Goal: Task Accomplishment & Management: Complete application form

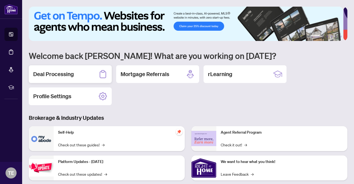
click at [59, 74] on h2 "Deal Processing" at bounding box center [53, 74] width 41 height 8
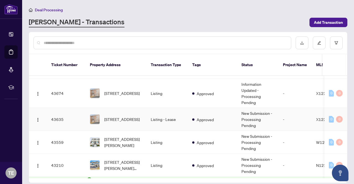
scroll to position [194, 0]
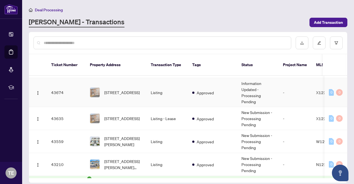
click at [160, 88] on td "Listing" at bounding box center [166, 92] width 41 height 29
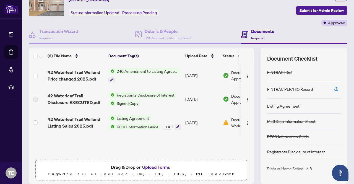
scroll to position [47, 0]
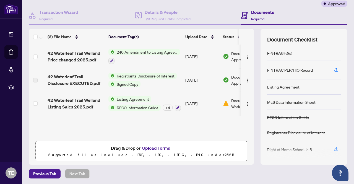
click at [137, 147] on span "Drag & Drop or Upload Forms" at bounding box center [141, 147] width 61 height 7
click at [149, 148] on button "Upload Forms" at bounding box center [156, 147] width 31 height 7
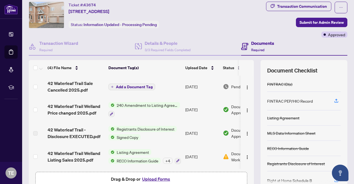
scroll to position [0, 0]
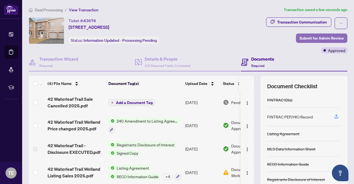
click at [313, 41] on span "Submit for Admin Review" at bounding box center [322, 38] width 44 height 9
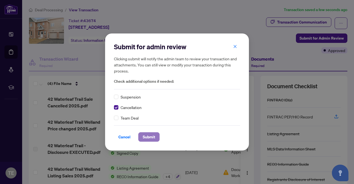
click at [150, 136] on span "Submit" at bounding box center [149, 136] width 12 height 9
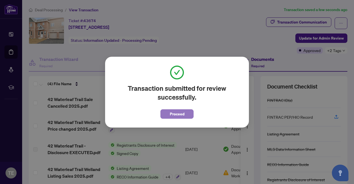
click at [177, 115] on span "Proceed" at bounding box center [177, 114] width 15 height 9
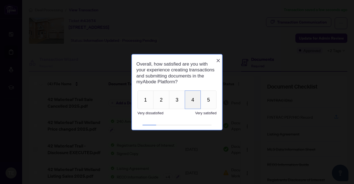
click at [195, 105] on button "4" at bounding box center [193, 99] width 16 height 19
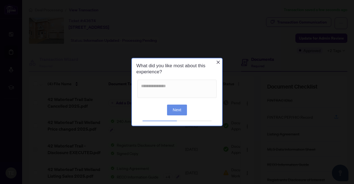
click at [220, 62] on div "What did you like most about this experience?" at bounding box center [177, 68] width 90 height 21
click at [219, 61] on icon "Close button" at bounding box center [218, 62] width 4 height 4
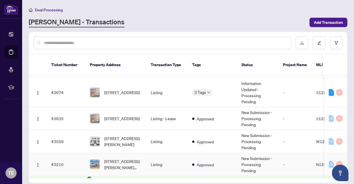
scroll to position [166, 0]
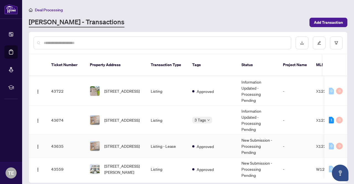
click at [157, 140] on td "Listing - Lease" at bounding box center [166, 146] width 41 height 23
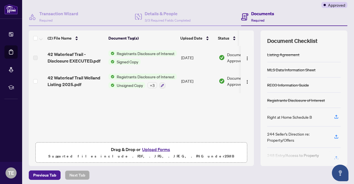
scroll to position [47, 0]
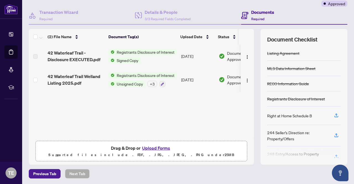
click at [154, 149] on button "Upload Forms" at bounding box center [156, 147] width 31 height 7
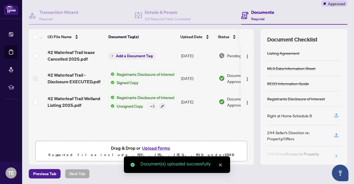
scroll to position [0, 0]
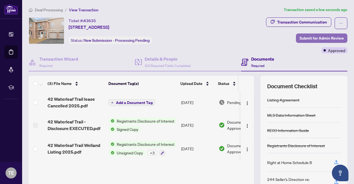
click at [322, 37] on span "Submit for Admin Review" at bounding box center [322, 38] width 44 height 9
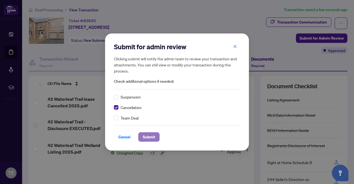
click at [149, 136] on span "Submit" at bounding box center [149, 136] width 12 height 9
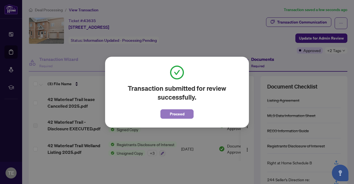
click at [169, 116] on button "Proceed" at bounding box center [176, 113] width 33 height 9
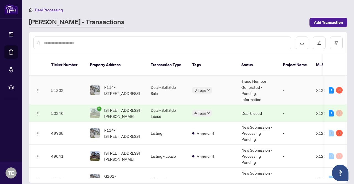
click at [169, 80] on td "Deal - Sell Side Sale" at bounding box center [166, 90] width 41 height 29
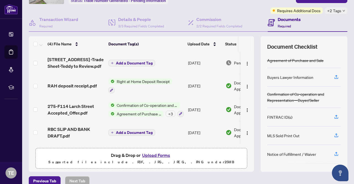
scroll to position [47, 0]
